Goal: Task Accomplishment & Management: Use online tool/utility

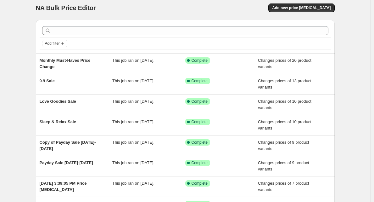
scroll to position [10, 0]
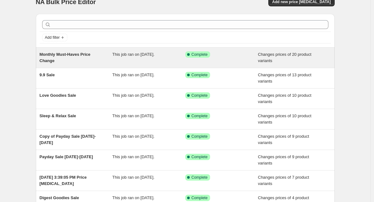
click at [205, 55] on span "Complete" at bounding box center [200, 54] width 16 height 5
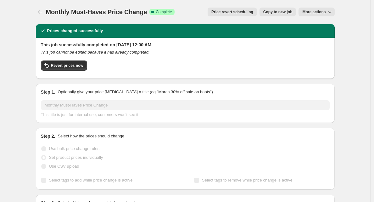
click at [286, 10] on span "Copy to new job" at bounding box center [277, 11] width 29 height 5
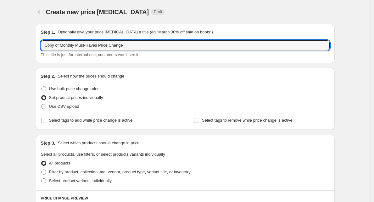
drag, startPoint x: 102, startPoint y: 45, endPoint x: 32, endPoint y: 42, distance: 70.5
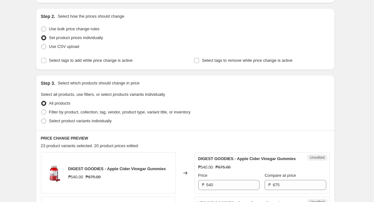
scroll to position [164, 0]
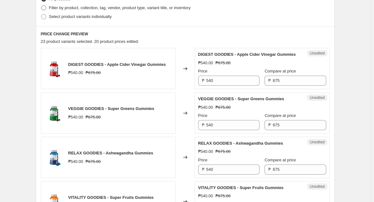
type input "Daily Wellness Boost Price Change"
click at [248, 86] on input "540" at bounding box center [232, 81] width 53 height 10
paste input "73.75"
type input "573.75"
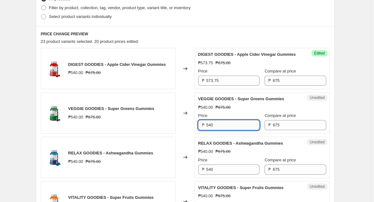
click at [240, 129] on input "540" at bounding box center [232, 125] width 53 height 10
paste input "73.75"
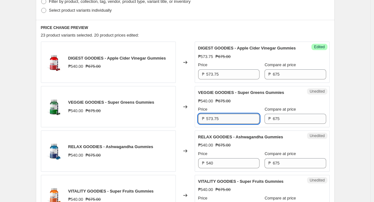
scroll to position [176, 0]
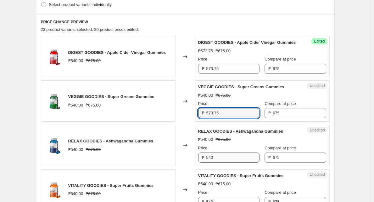
type input "573.75"
click at [233, 162] on input "540" at bounding box center [232, 157] width 53 height 10
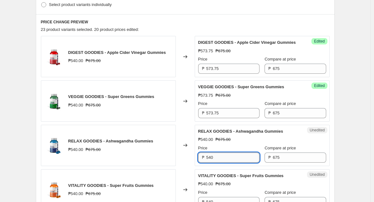
paste input "73.75"
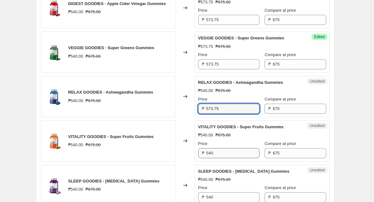
type input "573.75"
click at [233, 158] on input "540" at bounding box center [232, 153] width 53 height 10
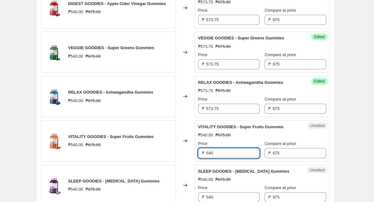
paste input "73.75"
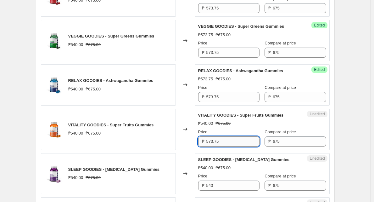
scroll to position [237, 0]
type input "573.75"
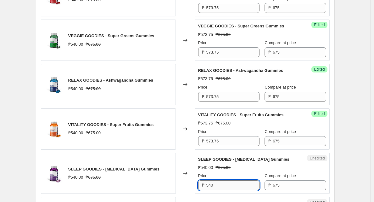
click at [235, 190] on input "540" at bounding box center [232, 185] width 53 height 10
paste input "73.75"
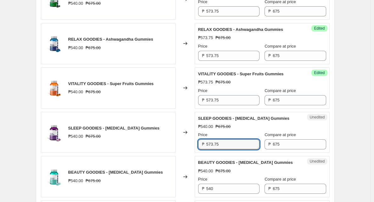
scroll to position [279, 0]
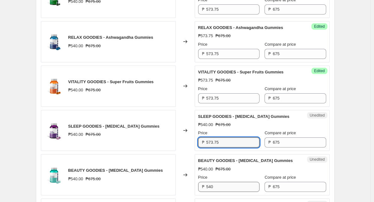
type input "573.75"
click at [238, 192] on input "540" at bounding box center [232, 187] width 53 height 10
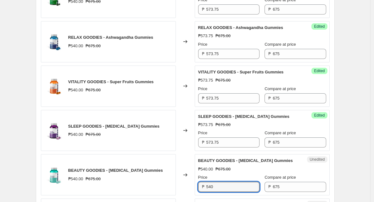
paste input "73.75"
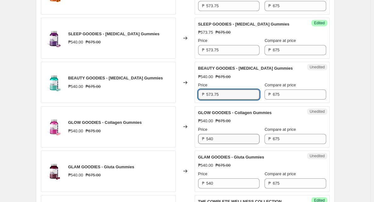
scroll to position [374, 0]
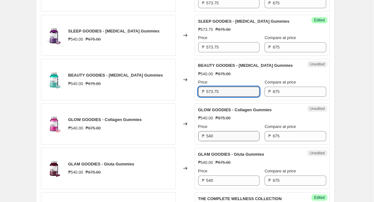
type input "573.75"
click at [239, 141] on input "540" at bounding box center [232, 136] width 53 height 10
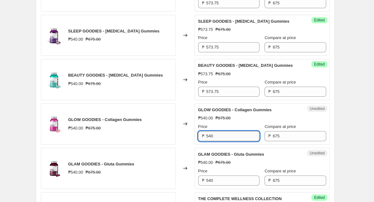
paste input "73.75"
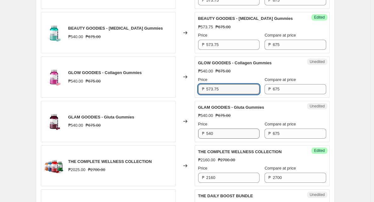
type input "573.75"
click at [240, 138] on input "540" at bounding box center [232, 133] width 53 height 10
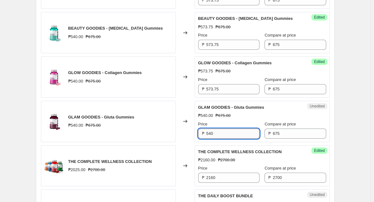
paste input "73.75"
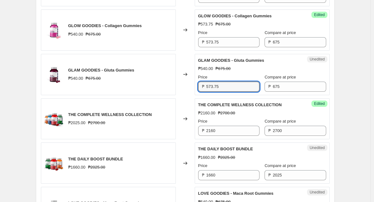
scroll to position [469, 0]
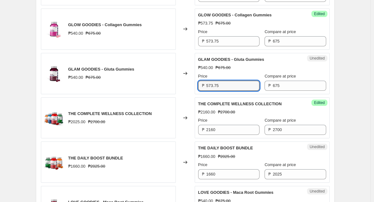
type input "573.75"
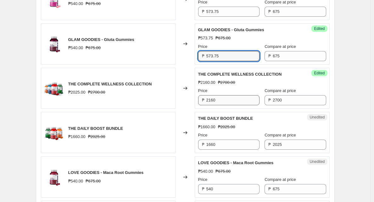
scroll to position [499, 0]
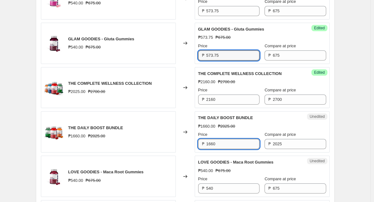
click at [241, 149] on input "1660" at bounding box center [232, 144] width 53 height 10
paste input "573.75"
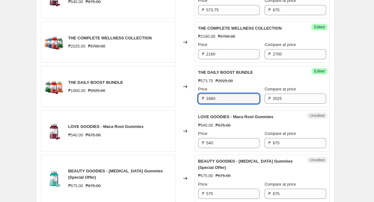
scroll to position [559, 0]
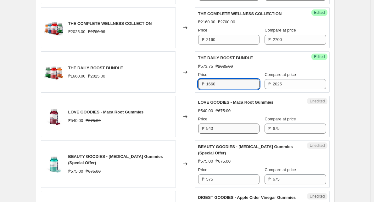
type input "1660"
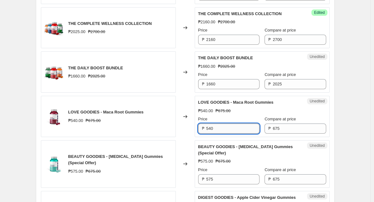
click at [239, 132] on input "540" at bounding box center [232, 128] width 53 height 10
paste input "73.75"
type input "573.75"
click at [344, 115] on div "Create new price [MEDICAL_DATA]. This page is ready Create new price [MEDICAL_D…" at bounding box center [185, 59] width 370 height 1236
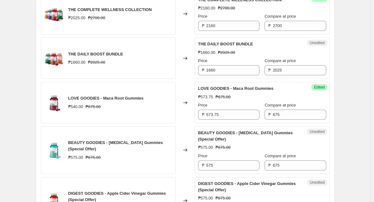
scroll to position [606, 0]
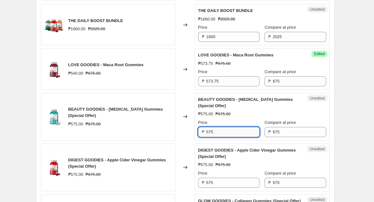
click at [238, 137] on input "575" at bounding box center [232, 132] width 53 height 10
paste input "3.7"
type input "573.75"
click at [242, 188] on input "575" at bounding box center [232, 182] width 53 height 10
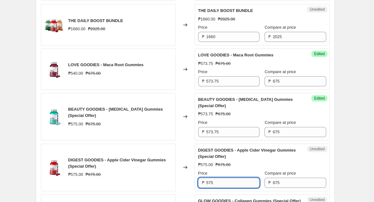
paste input "3.7"
type input "573.75"
click at [360, 132] on div "Create new price [MEDICAL_DATA]. This page is ready Create new price [MEDICAL_D…" at bounding box center [185, 12] width 370 height 1236
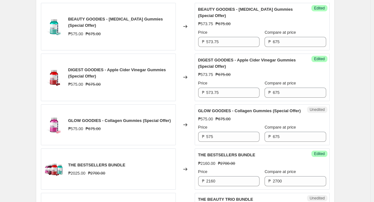
scroll to position [704, 0]
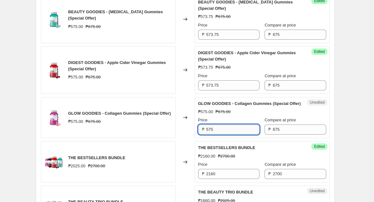
click at [240, 134] on input "575" at bounding box center [232, 129] width 53 height 10
paste input "3.7"
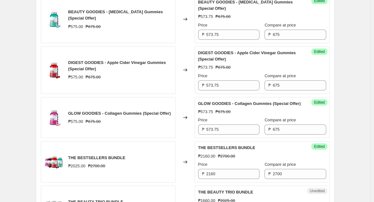
click at [253, 20] on div "₱573.75 ₱675.00" at bounding box center [262, 17] width 128 height 6
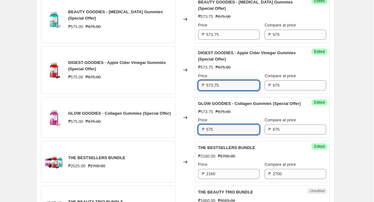
type input "575"
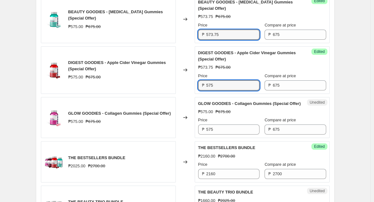
type input "575"
paste input "3.7"
type input "573.75"
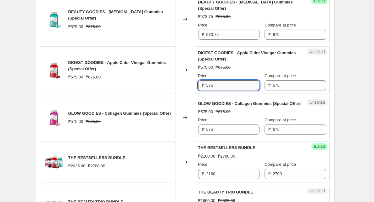
click at [242, 90] on input "575" at bounding box center [232, 85] width 53 height 10
paste input "573.75"
paste input "text"
type input "573.75"
click at [234, 138] on div "Unedited GLOW GOODIES - Collagen Gummies (Special Offer) ₱575.00 ₱675.00 Price …" at bounding box center [262, 117] width 135 height 41
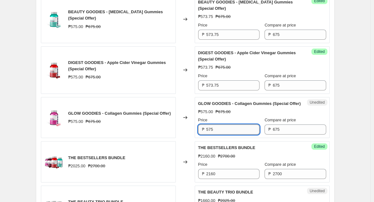
click at [234, 134] on input "575" at bounding box center [232, 129] width 53 height 10
paste input "3.7"
type input "573.75"
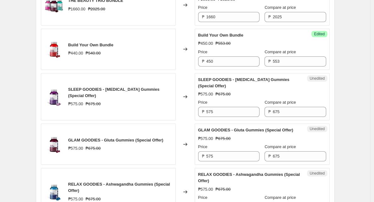
scroll to position [915, 0]
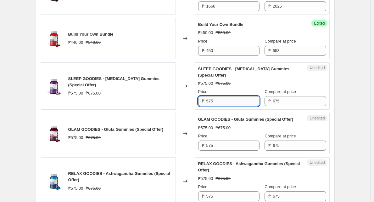
click at [245, 106] on input "575" at bounding box center [232, 101] width 53 height 10
paste input "3.7"
type input "573.75"
click at [243, 150] on input "575" at bounding box center [232, 145] width 53 height 10
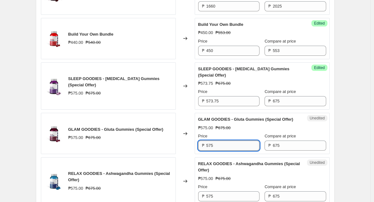
paste input "3.7"
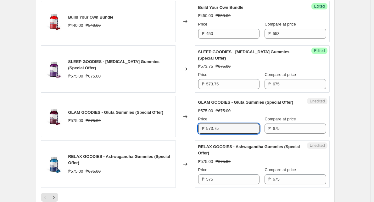
scroll to position [969, 0]
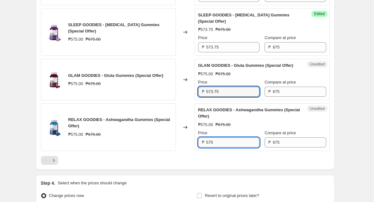
click at [239, 147] on input "575" at bounding box center [232, 142] width 53 height 10
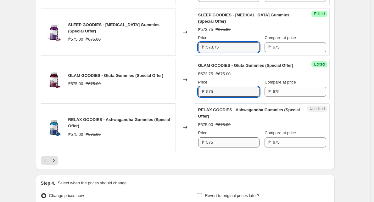
type input "575"
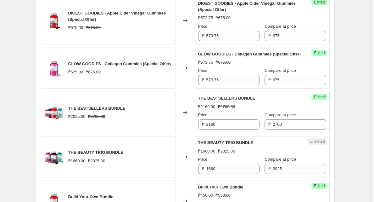
scroll to position [753, 0]
type input "575"
click at [236, 85] on input "573.75" at bounding box center [232, 80] width 53 height 10
paste input "text"
type input "575"
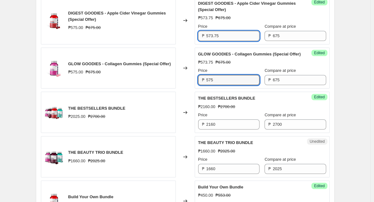
click at [241, 37] on input "573.75" at bounding box center [232, 36] width 53 height 10
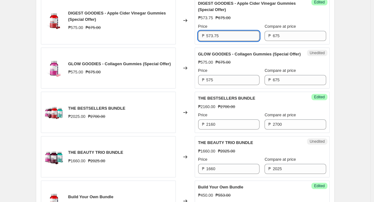
paste input "text"
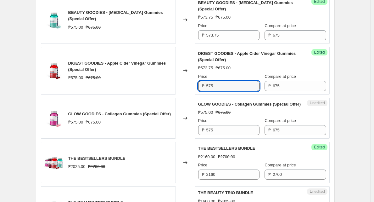
scroll to position [698, 0]
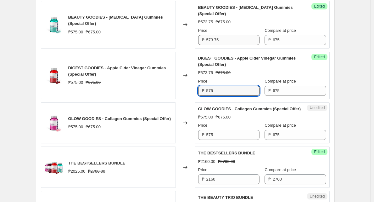
type input "575"
click at [239, 45] on input "573.75" at bounding box center [232, 40] width 53 height 10
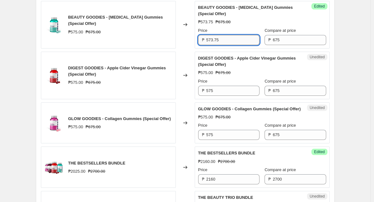
paste input "text"
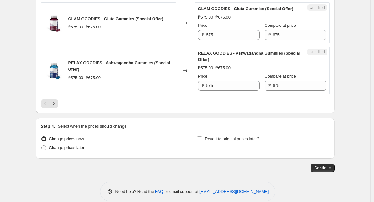
scroll to position [1053, 0]
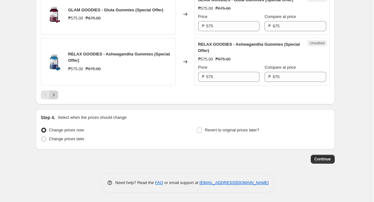
type input "575"
click at [56, 94] on icon "Next" at bounding box center [54, 95] width 6 height 6
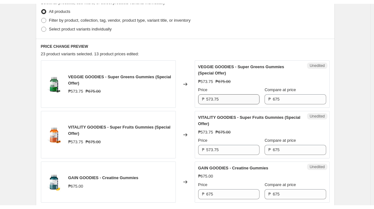
scroll to position [220, 0]
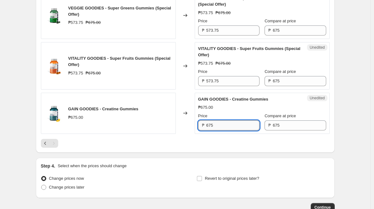
click at [237, 128] on input "675" at bounding box center [232, 126] width 53 height 10
type input "553.50"
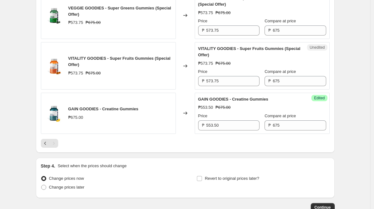
click at [364, 142] on div "Create new price [MEDICAL_DATA]. This page is ready Create new price [MEDICAL_D…" at bounding box center [185, 15] width 370 height 471
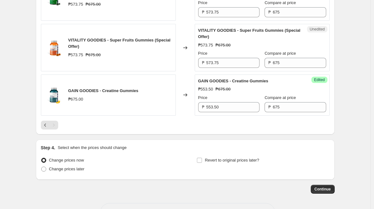
scroll to position [261, 0]
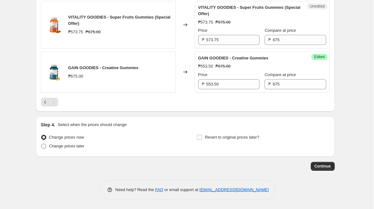
click at [73, 149] on span "Change prices later" at bounding box center [67, 146] width 36 height 5
click at [42, 144] on input "Change prices later" at bounding box center [41, 144] width 0 height 0
radio input "true"
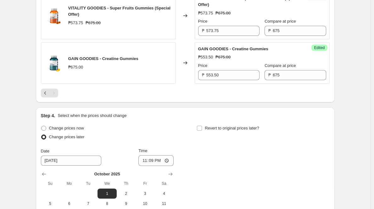
scroll to position [275, 0]
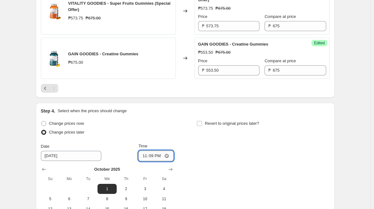
click at [167, 156] on input "23:09" at bounding box center [155, 156] width 35 height 11
type input "00:00"
click at [258, 181] on div "Change prices now Change prices later Date [DATE] Time 00:00 [DATE] Su Mo Tu We…" at bounding box center [185, 176] width 289 height 115
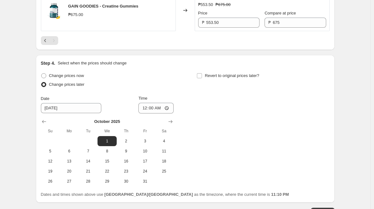
scroll to position [369, 0]
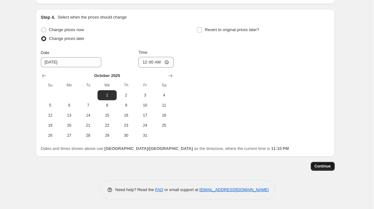
click at [325, 163] on button "Continue" at bounding box center [323, 166] width 24 height 9
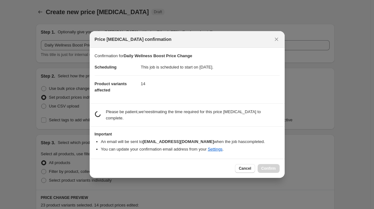
scroll to position [0, 0]
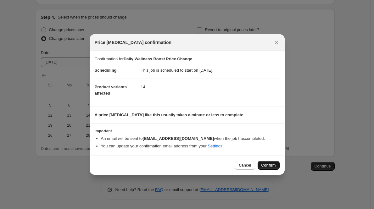
click at [272, 166] on span "Confirm" at bounding box center [268, 165] width 14 height 5
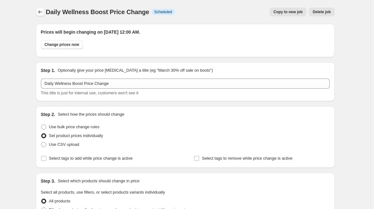
click at [40, 12] on icon "Price change jobs" at bounding box center [40, 11] width 4 height 3
